Goal: Go to known website: Go to known website

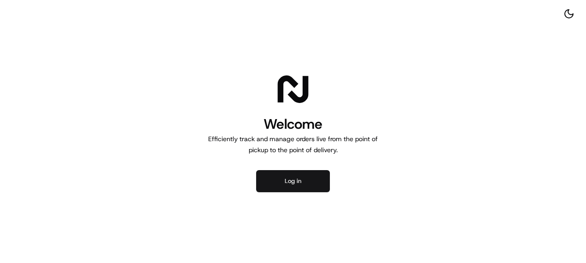
click at [286, 178] on button "Log in" at bounding box center [293, 181] width 74 height 22
